Goal: Find specific page/section: Find specific page/section

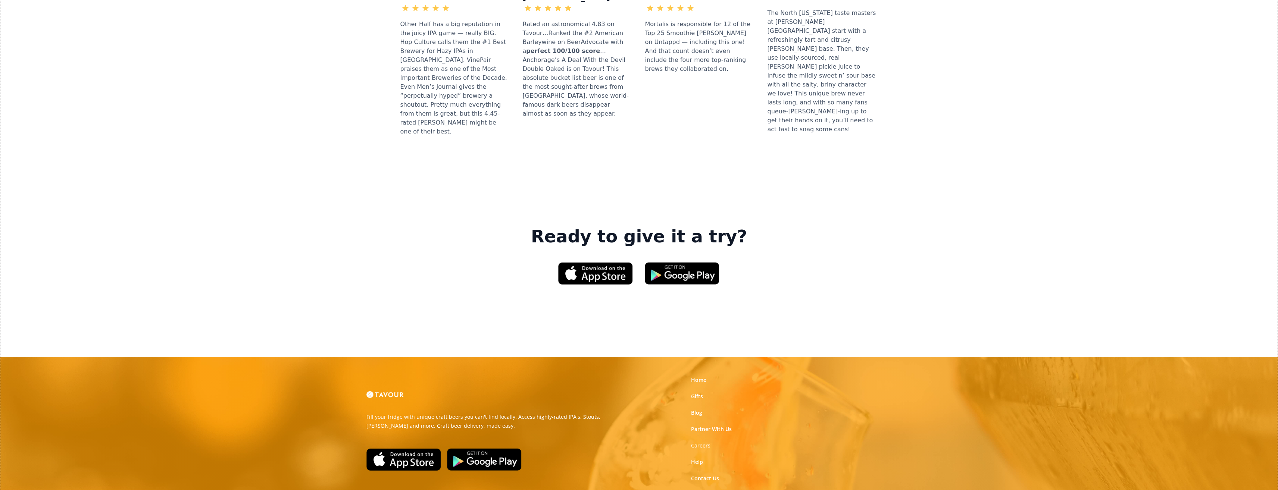
scroll to position [995, 0]
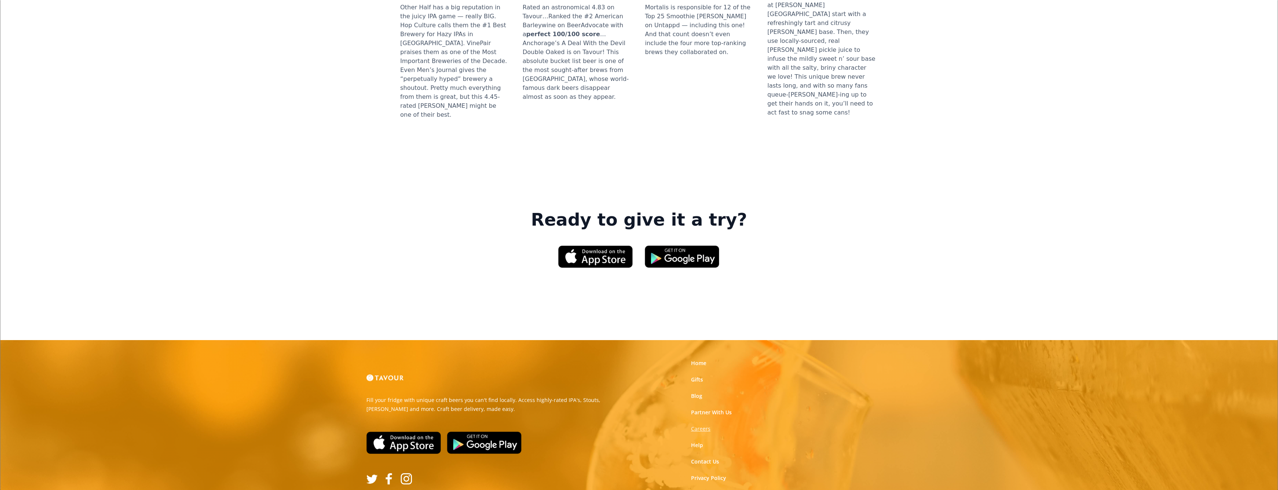
click at [703, 426] on strong "Careers" at bounding box center [700, 429] width 19 height 7
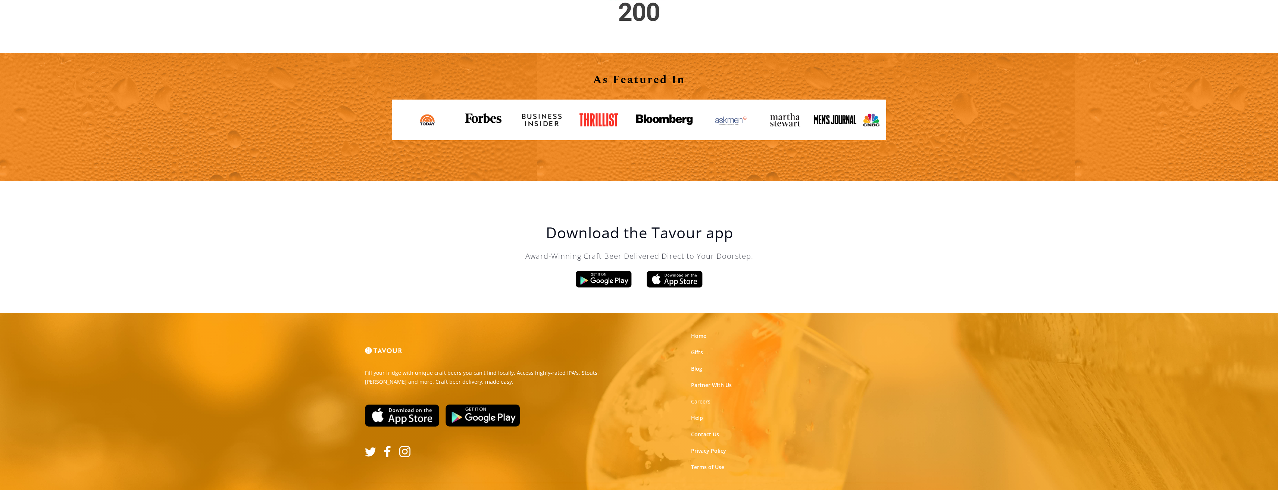
scroll to position [1226, 0]
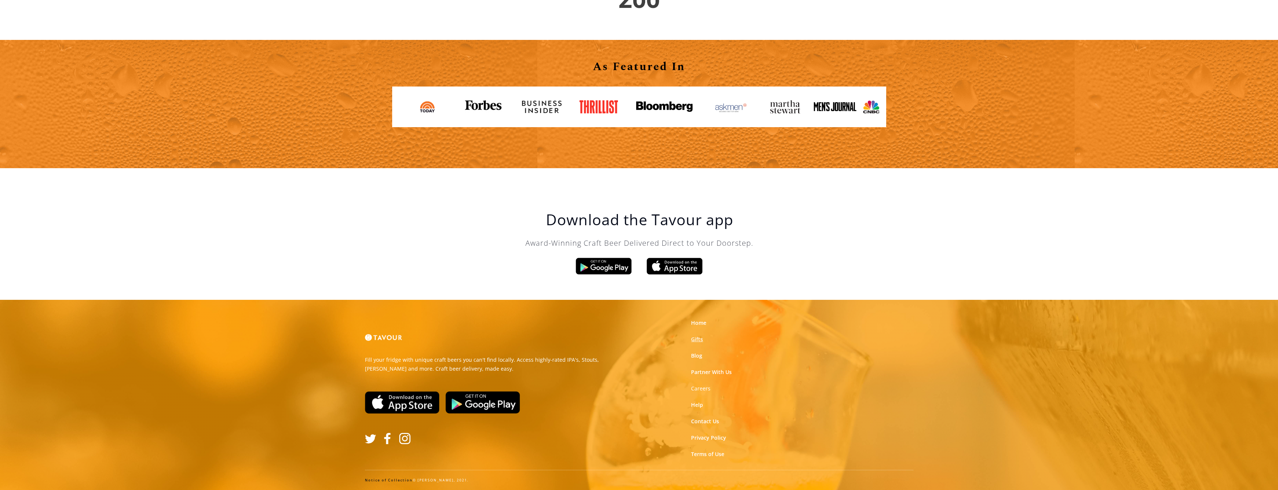
click at [695, 339] on link "Gifts" at bounding box center [697, 339] width 12 height 7
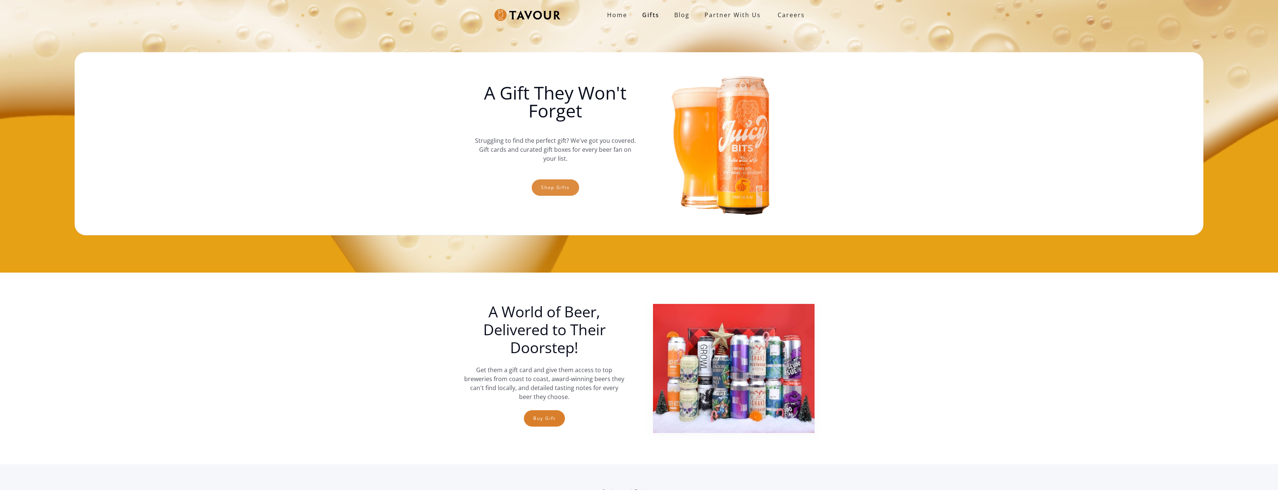
click at [562, 189] on link "Shop gifts" at bounding box center [555, 188] width 47 height 16
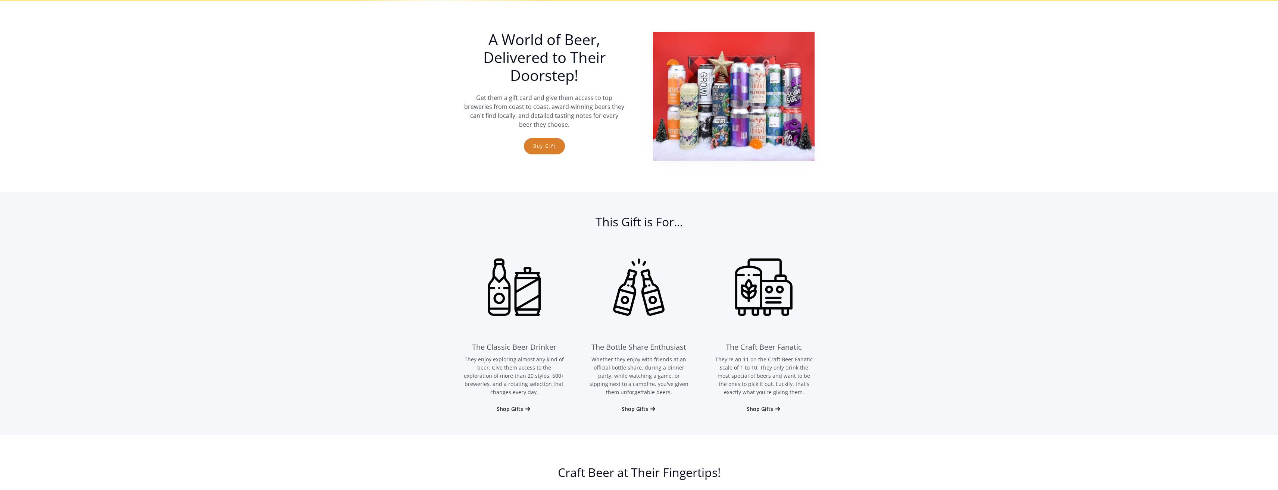
scroll to position [273, 0]
